Goal: Answer question/provide support: Share knowledge or assist other users

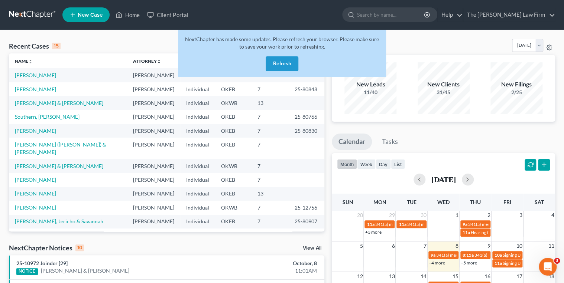
click at [272, 64] on button "Refresh" at bounding box center [282, 63] width 33 height 15
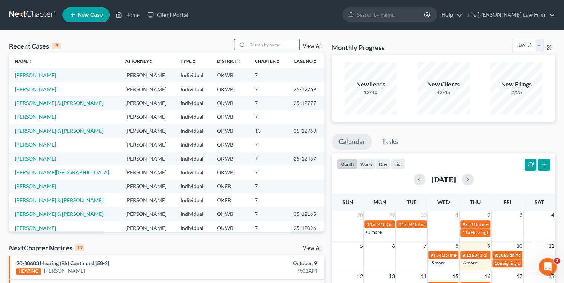
click at [279, 44] on input "search" at bounding box center [273, 44] width 52 height 11
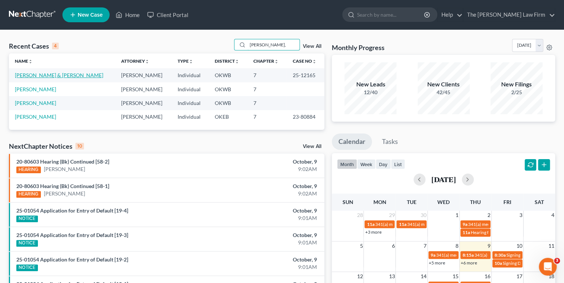
type input "Watts,"
click at [32, 76] on link "[PERSON_NAME] & [PERSON_NAME]" at bounding box center [59, 75] width 88 height 6
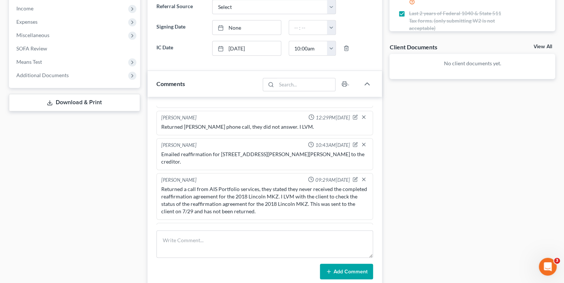
scroll to position [238, 0]
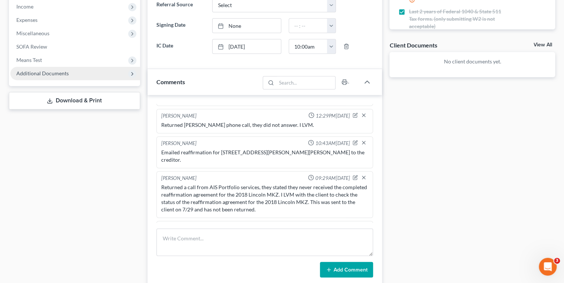
click at [59, 73] on span "Additional Documents" at bounding box center [42, 73] width 52 height 6
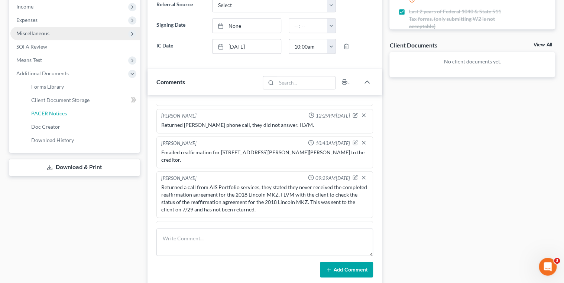
click at [50, 111] on span "PACER Notices" at bounding box center [49, 113] width 36 height 6
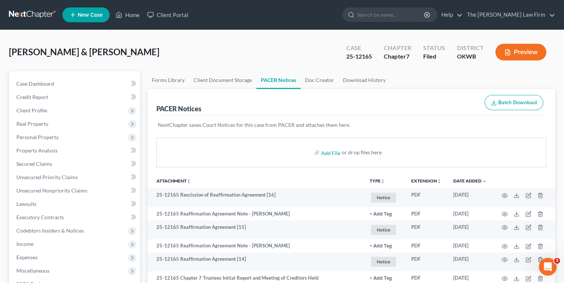
click at [32, 12] on link at bounding box center [33, 14] width 48 height 13
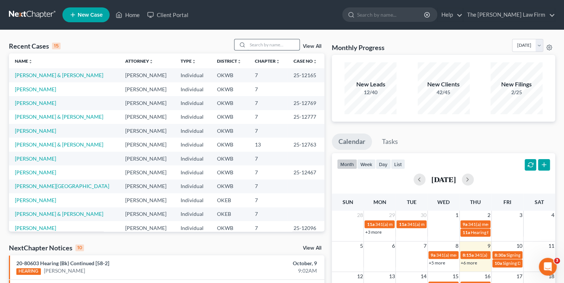
click at [259, 44] on input "search" at bounding box center [273, 44] width 52 height 11
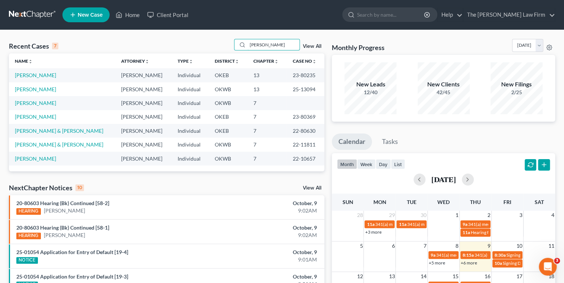
type input "[PERSON_NAME]"
click at [32, 75] on link "[PERSON_NAME]" at bounding box center [35, 75] width 41 height 6
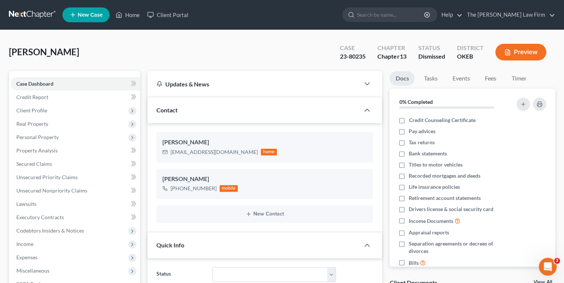
scroll to position [125, 0]
click at [463, 78] on link "Events" at bounding box center [460, 78] width 29 height 14
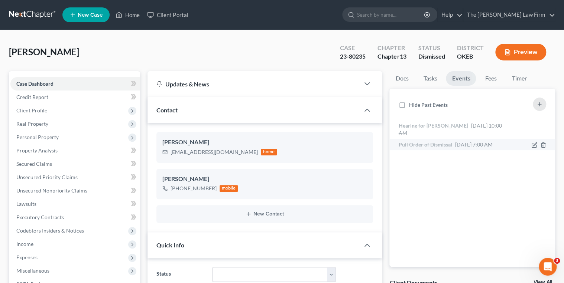
click at [470, 143] on span "Jul 1, 2025 7:00 AM" at bounding box center [474, 145] width 38 height 6
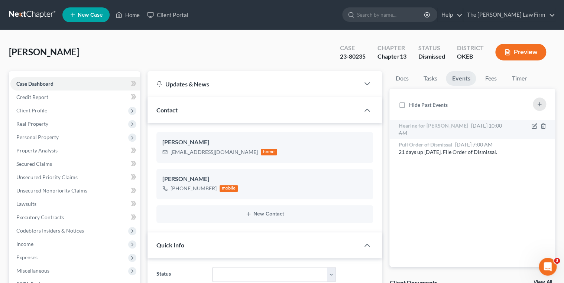
click at [469, 128] on span "May 8, 2025 10:00 AM" at bounding box center [449, 130] width 103 height 14
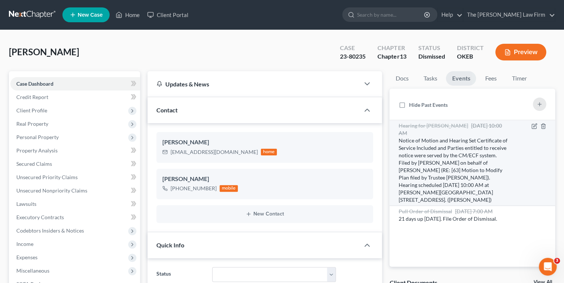
click at [485, 125] on span "May 8, 2025 10:00 AM" at bounding box center [449, 130] width 103 height 14
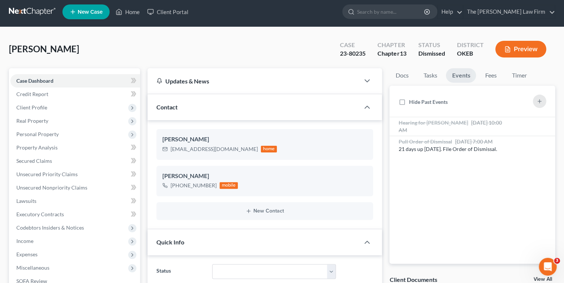
scroll to position [0, 0]
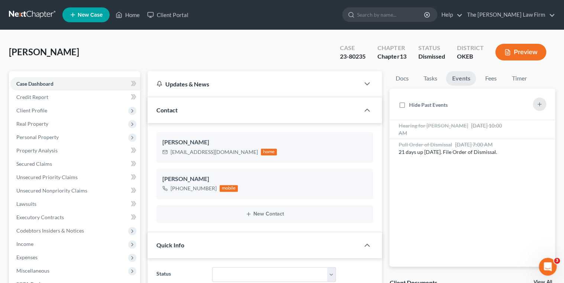
click at [39, 13] on link at bounding box center [33, 14] width 48 height 13
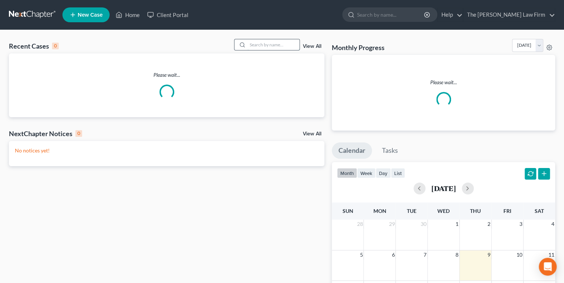
click at [256, 45] on input "search" at bounding box center [273, 44] width 52 height 11
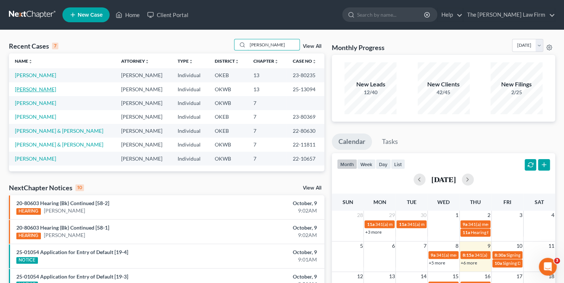
type input "Dillon"
click at [37, 89] on link "[PERSON_NAME]" at bounding box center [35, 89] width 41 height 6
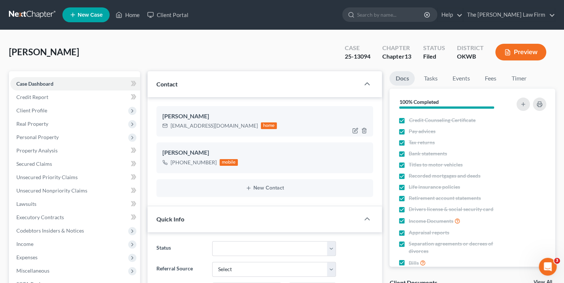
scroll to position [421, 0]
click at [457, 79] on link "Events" at bounding box center [460, 78] width 29 height 14
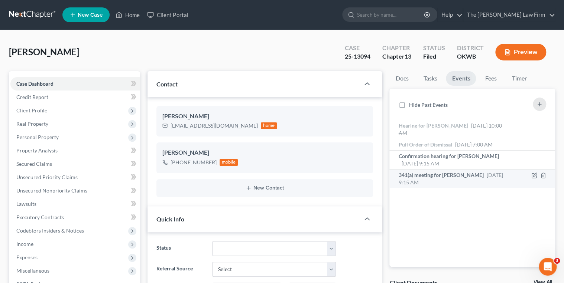
click at [484, 172] on span "Nov 20, 2025 9:15 AM" at bounding box center [450, 179] width 104 height 14
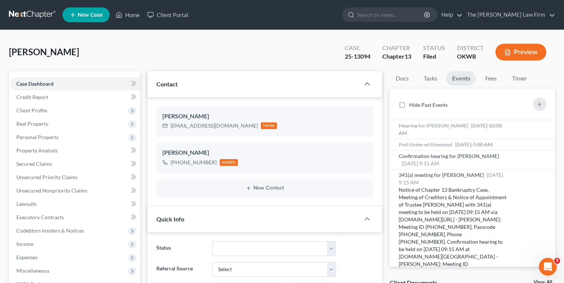
click at [362, 55] on div "25-13094" at bounding box center [358, 56] width 26 height 9
copy div "25-13094"
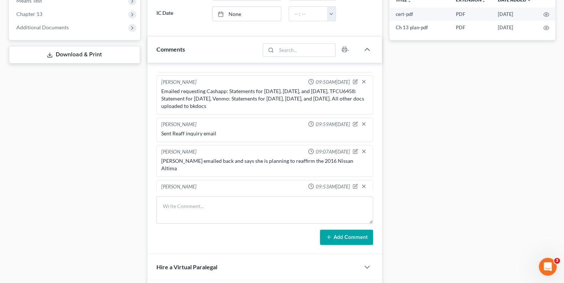
scroll to position [391, 0]
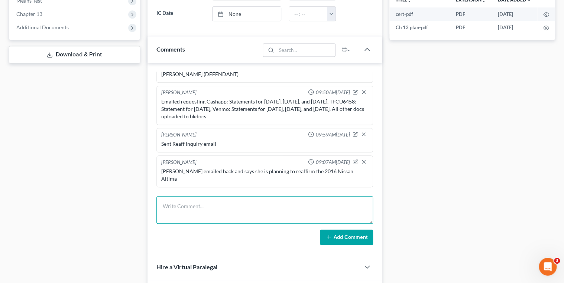
click at [216, 197] on textarea at bounding box center [264, 210] width 217 height 27
type textarea "Received and uploaded Cashapp 4.25, 5.25, & 9.25 & Venmo 4.25, 5.25, & 9.25"
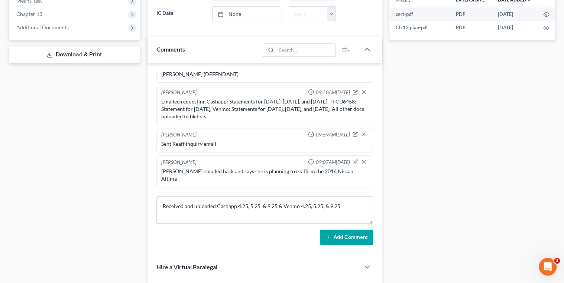
click at [332, 236] on icon at bounding box center [329, 237] width 6 height 6
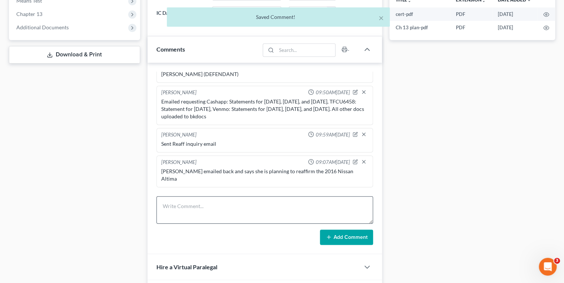
scroll to position [448, 0]
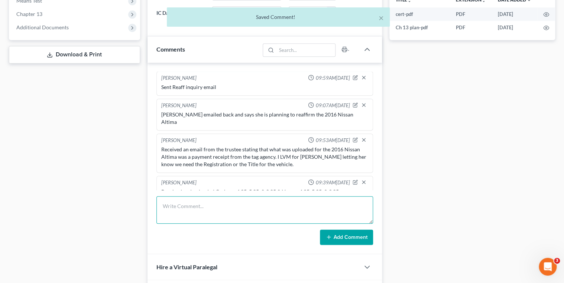
click at [248, 205] on textarea at bounding box center [264, 210] width 217 height 27
click at [353, 180] on icon "button" at bounding box center [355, 182] width 5 height 5
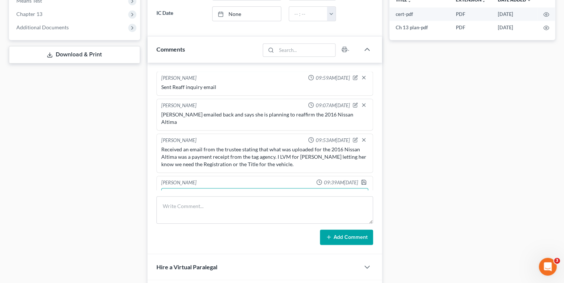
click at [220, 188] on textarea "Received and uploaded Cashapp 4.25, 5.25, & 9.25 & Venmo 4.25, 5.25, & 9.25" at bounding box center [264, 201] width 207 height 27
click at [338, 233] on button "Add Comment" at bounding box center [346, 238] width 53 height 16
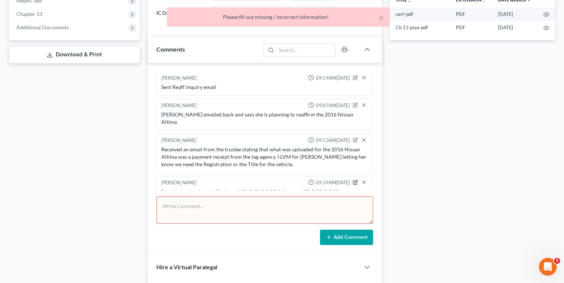
click at [353, 180] on icon "button" at bounding box center [355, 182] width 5 height 5
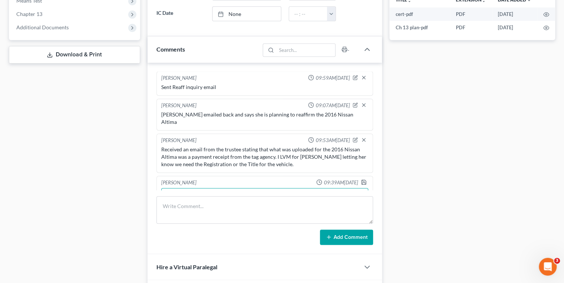
click at [220, 188] on textarea "Received and uploaded Cashapp 4.25, 5.25, & 9.25 & Venmo 4.25, 5.25, & 9.25" at bounding box center [264, 201] width 207 height 27
type textarea "Received and uploaded to bkdocs Cashapp 4.25, 5.25, & 9.25 & Venmo 4.25, 5.25, …"
click at [362, 179] on icon "button" at bounding box center [364, 182] width 6 height 6
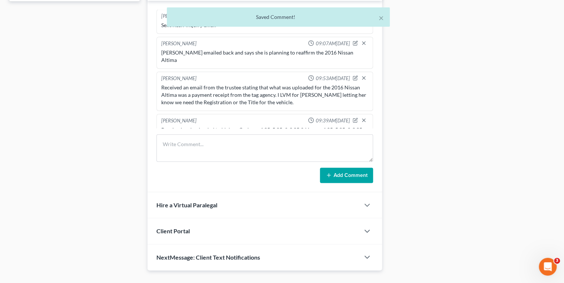
scroll to position [373, 0]
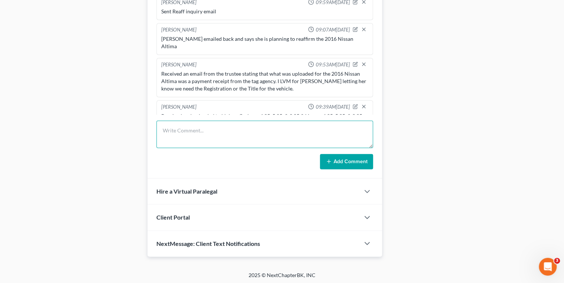
click at [221, 127] on textarea at bounding box center [264, 134] width 217 height 27
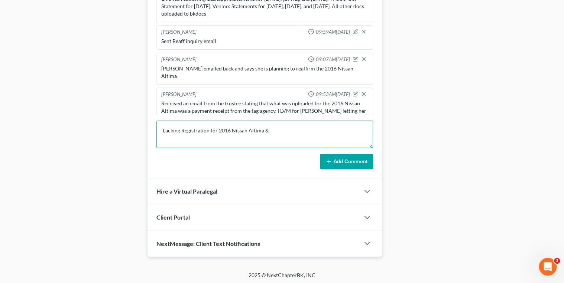
scroll to position [388, 0]
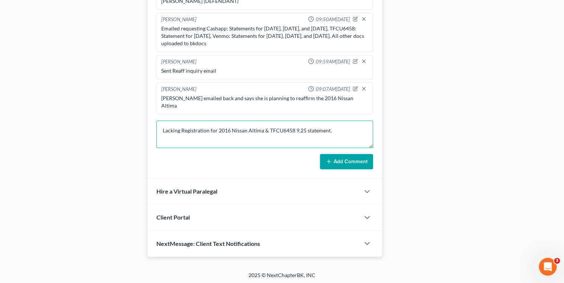
click at [299, 128] on textarea "Lacking Registration for 2016 Nissan Altima & TFCU6458 9.25 statement." at bounding box center [264, 134] width 217 height 27
type textarea "Lacking Registration for 2016 Nissan Altima & TFCU6458 9.25 statement."
click at [342, 159] on button "Add Comment" at bounding box center [346, 162] width 53 height 16
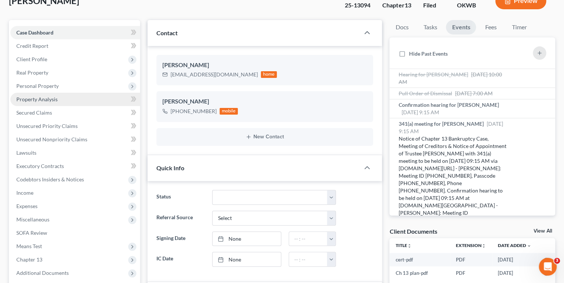
scroll to position [0, 0]
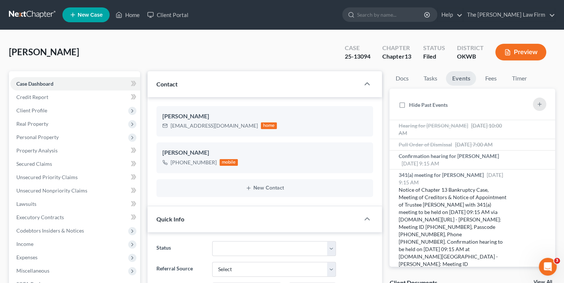
click at [43, 14] on link at bounding box center [33, 14] width 48 height 13
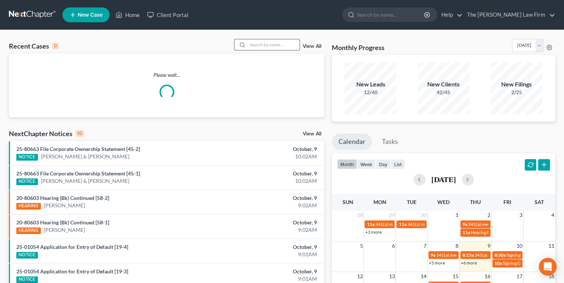
click at [272, 44] on input "search" at bounding box center [273, 44] width 52 height 11
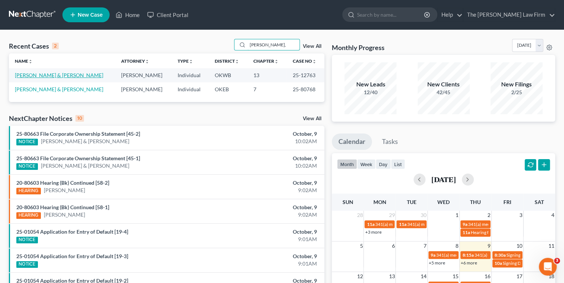
type input "Hays,"
click at [40, 74] on link "[PERSON_NAME] & [PERSON_NAME]" at bounding box center [59, 75] width 88 height 6
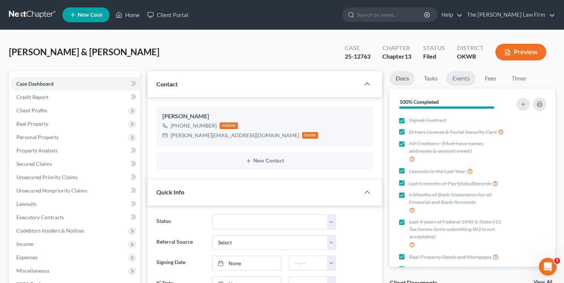
click at [450, 82] on link "Events" at bounding box center [460, 78] width 29 height 14
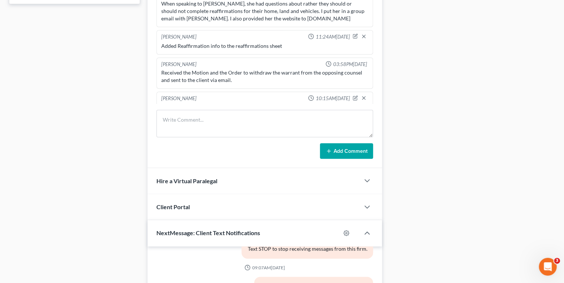
scroll to position [793, 0]
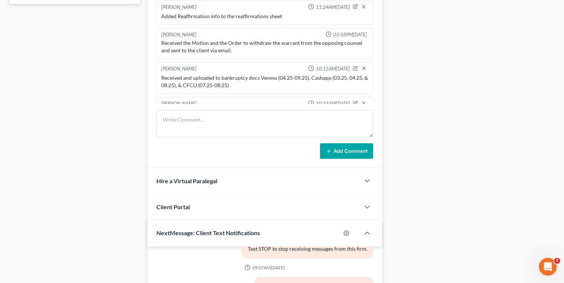
drag, startPoint x: 231, startPoint y: 78, endPoint x: 161, endPoint y: 82, distance: 71.0
click at [161, 108] on div "Lacking Arvest2508 for August." at bounding box center [265, 113] width 210 height 10
drag, startPoint x: 161, startPoint y: 82, endPoint x: 165, endPoint y: 78, distance: 5.3
copy div "Lacking Arvest2508 for August"
click at [187, 123] on textarea at bounding box center [264, 123] width 217 height 27
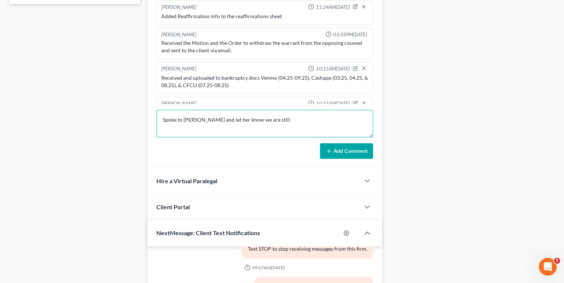
paste textarea "Lacking Arvest2508 for August"
click at [311, 118] on textarea "Spoke to Morgan and let her know we are still Lacking Arvest2508 for August" at bounding box center [264, 123] width 217 height 27
click at [366, 119] on textarea "Spoke to Morgan and let her know we are still Lacking Arvest2508 statement for …" at bounding box center [264, 123] width 217 height 27
type textarea "Spoke to Morgan and let her know we are still Lacking Arvest2508 statement for …"
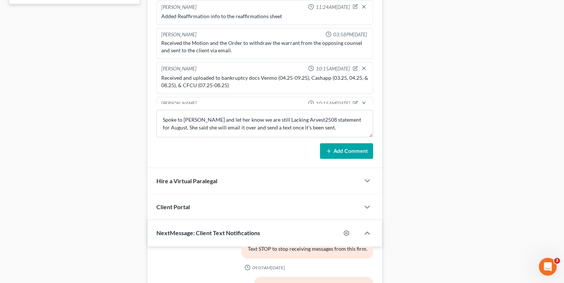
click at [364, 144] on button "Add Comment" at bounding box center [346, 151] width 53 height 16
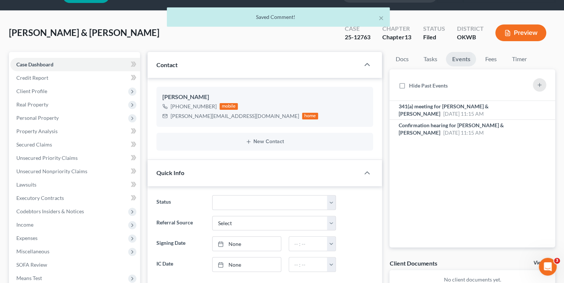
scroll to position [0, 0]
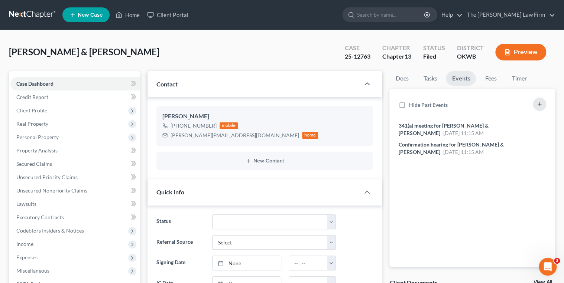
click at [43, 11] on link at bounding box center [33, 14] width 48 height 13
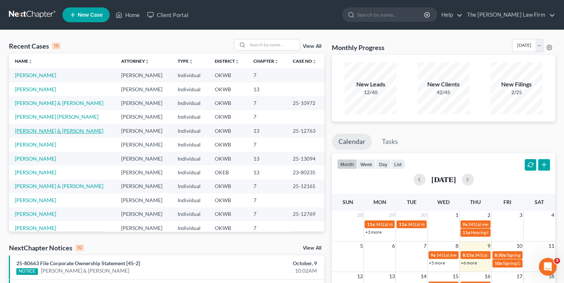
click at [41, 132] on link "[PERSON_NAME] & [PERSON_NAME]" at bounding box center [59, 131] width 88 height 6
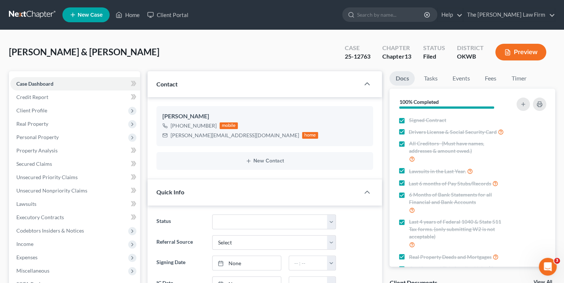
scroll to position [887, 0]
click at [461, 80] on link "Events" at bounding box center [460, 78] width 29 height 14
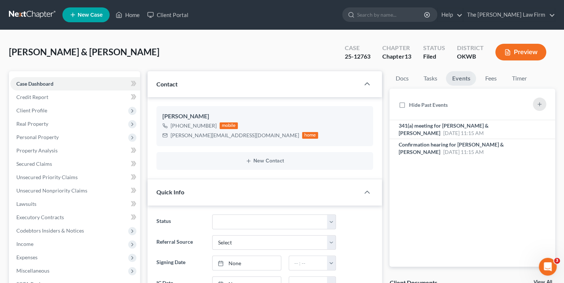
scroll to position [78, 0]
click at [461, 141] on div "Confirmation hearing for Dustin Hays & Morgan Hays Oct 9, 2025 11:15 AM" at bounding box center [452, 148] width 109 height 15
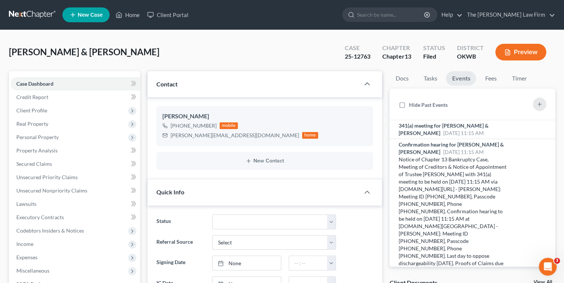
click at [350, 55] on div "25-12763" at bounding box center [358, 56] width 26 height 9
click at [349, 55] on div "25-12763" at bounding box center [358, 56] width 26 height 9
copy div "25-12763"
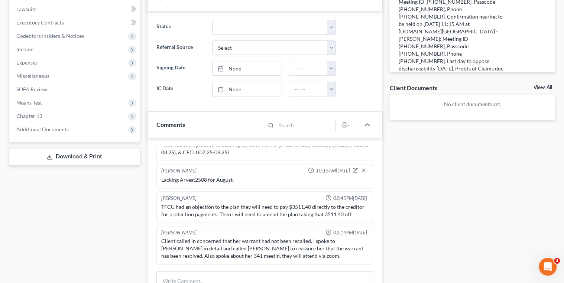
scroll to position [297, 0]
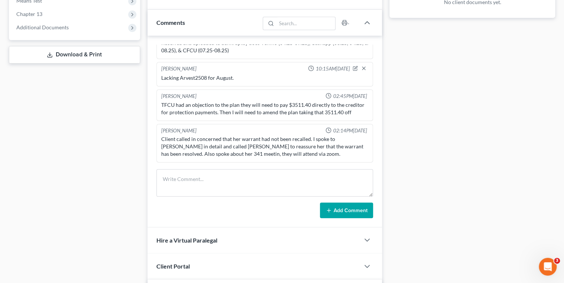
drag, startPoint x: 283, startPoint y: 149, endPoint x: 360, endPoint y: 148, distance: 76.2
click at [360, 178] on div "Spoke to Morgan and let her know we are still Lacking Arvest2508 statement for …" at bounding box center [264, 185] width 207 height 15
drag, startPoint x: 359, startPoint y: 148, endPoint x: 348, endPoint y: 146, distance: 11.4
copy div "Arvest2508 statement for August"
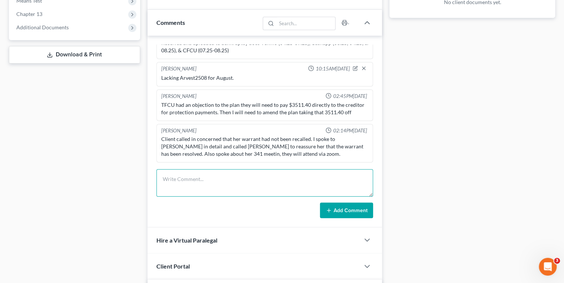
click at [289, 183] on textarea at bounding box center [264, 182] width 217 height 27
paste textarea "Arvest2508 statement for August"
type textarea "Received and uploaded to bkdocs Arvest2508 statement for August."
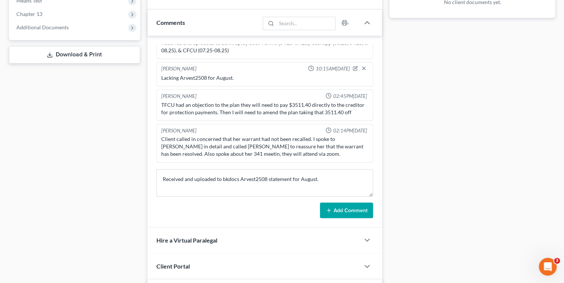
click at [337, 208] on button "Add Comment" at bounding box center [346, 211] width 53 height 16
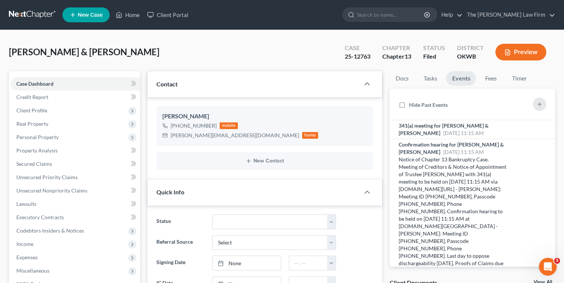
scroll to position [0, 0]
click at [23, 16] on link at bounding box center [33, 14] width 48 height 13
